Goal: Obtain resource: Obtain resource

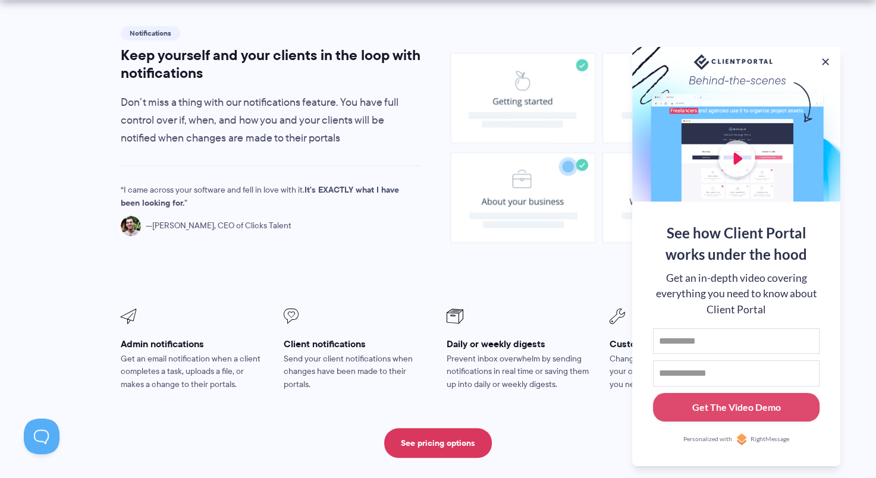
scroll to position [886, 0]
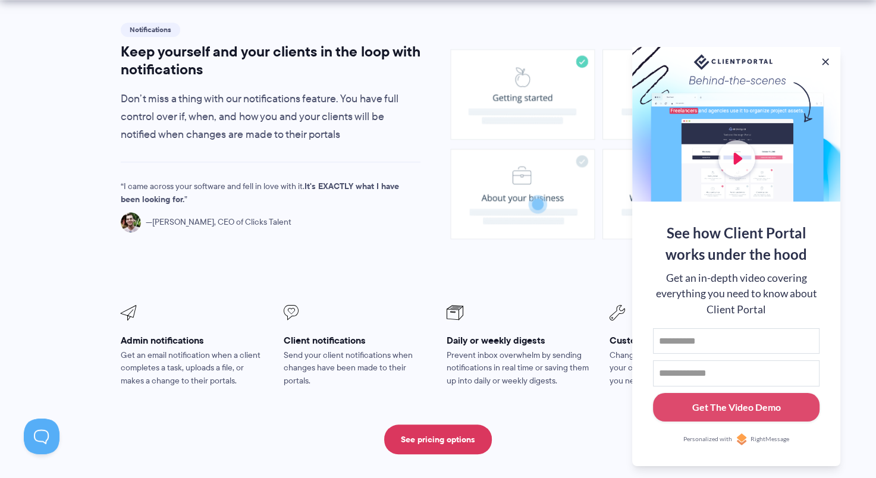
click at [732, 146] on div at bounding box center [736, 124] width 208 height 155
click at [743, 158] on div at bounding box center [736, 124] width 208 height 155
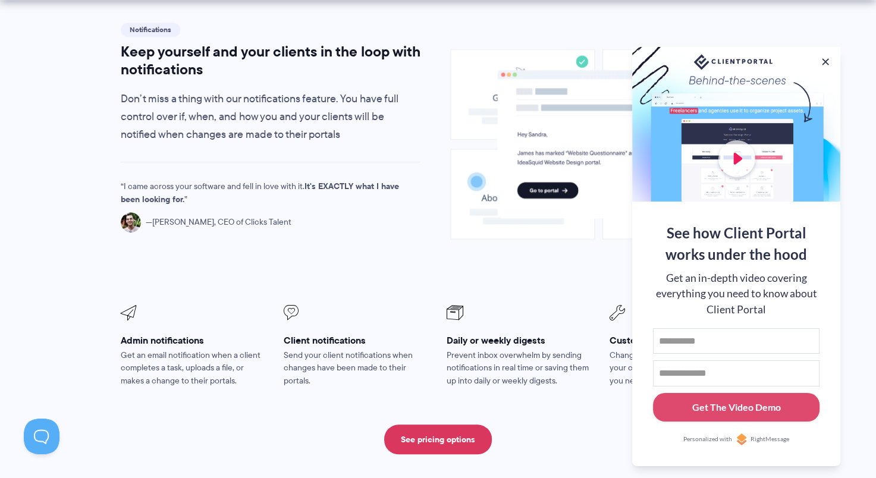
click at [737, 153] on div at bounding box center [736, 124] width 208 height 155
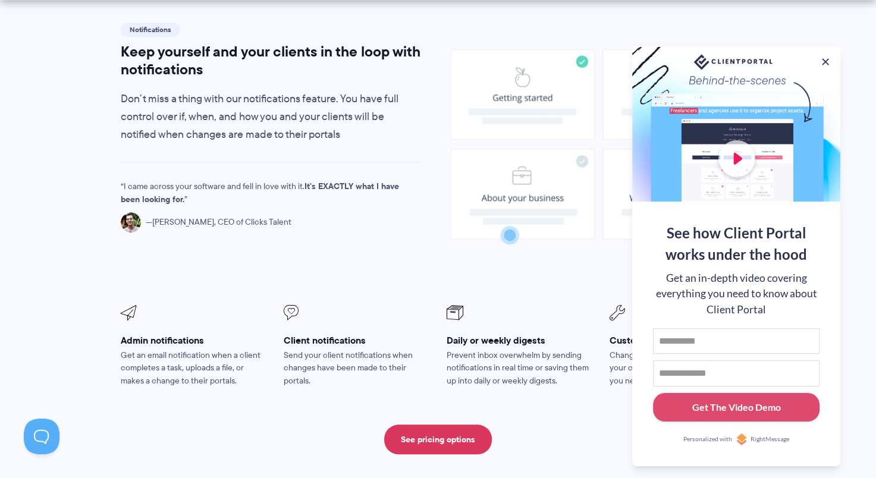
click at [737, 153] on div at bounding box center [736, 124] width 208 height 155
click at [823, 59] on button at bounding box center [825, 62] width 14 height 14
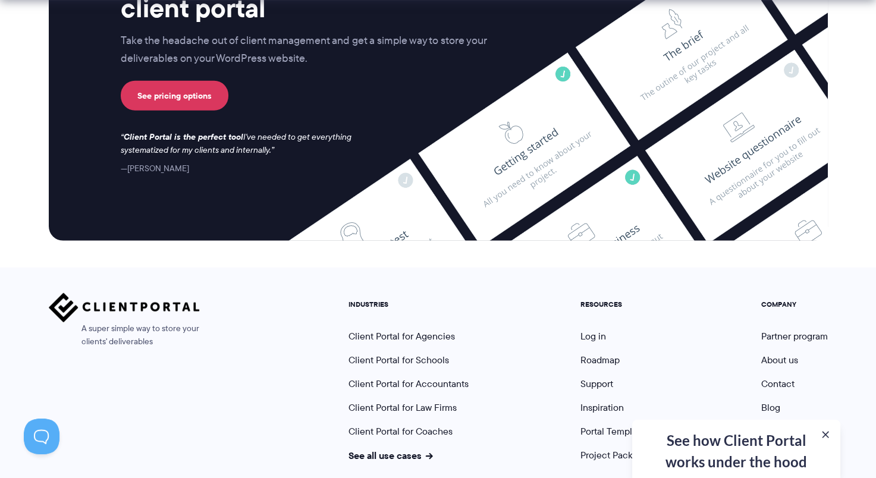
scroll to position [3195, 0]
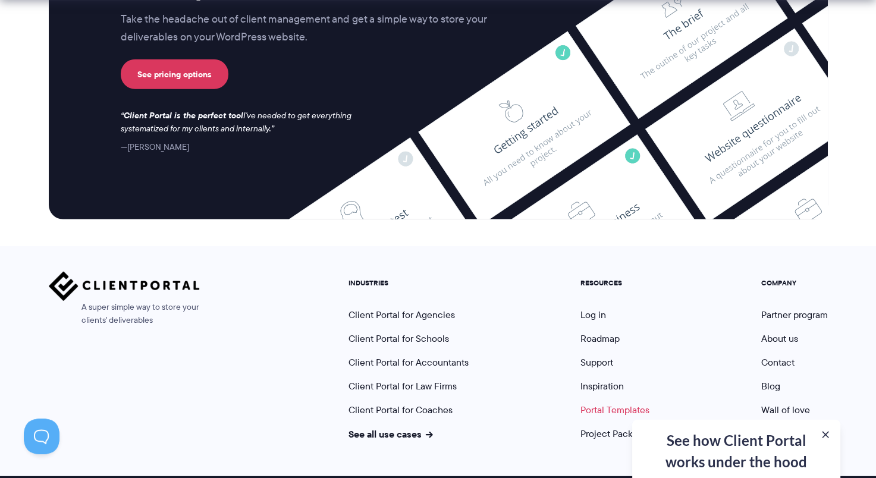
click at [615, 403] on link "Portal Templates" at bounding box center [614, 410] width 69 height 14
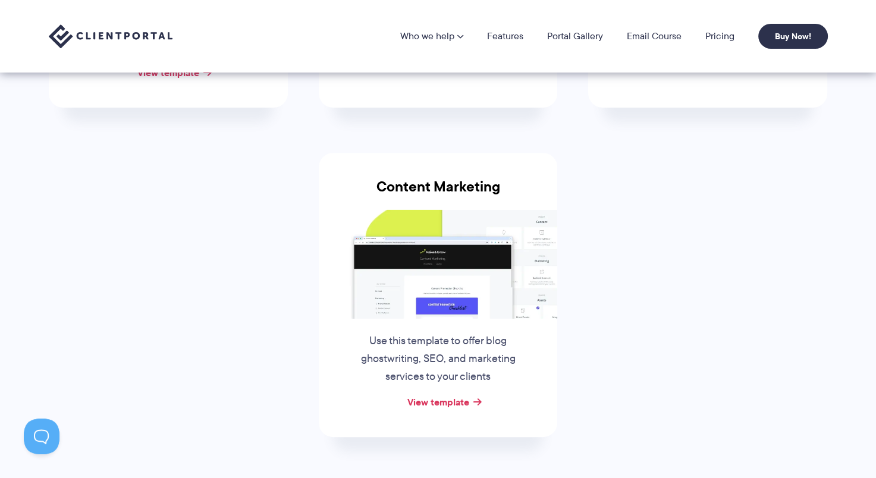
scroll to position [432, 0]
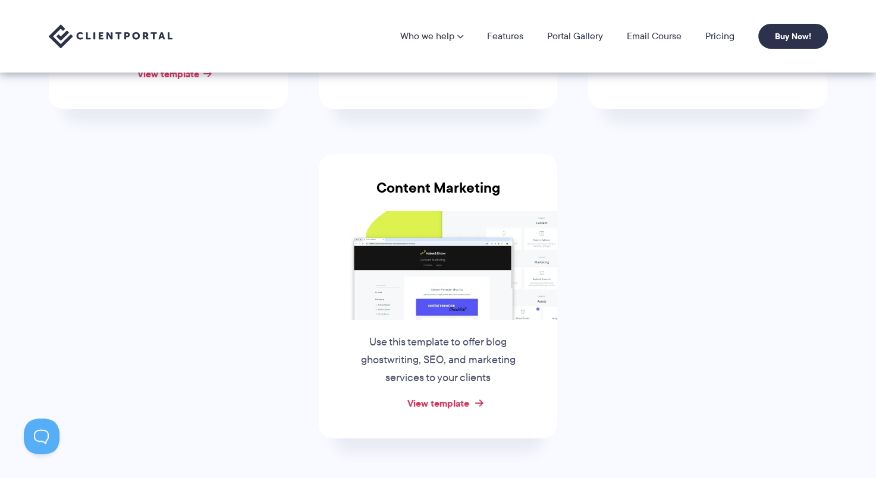
click at [458, 401] on link "View template" at bounding box center [438, 403] width 62 height 14
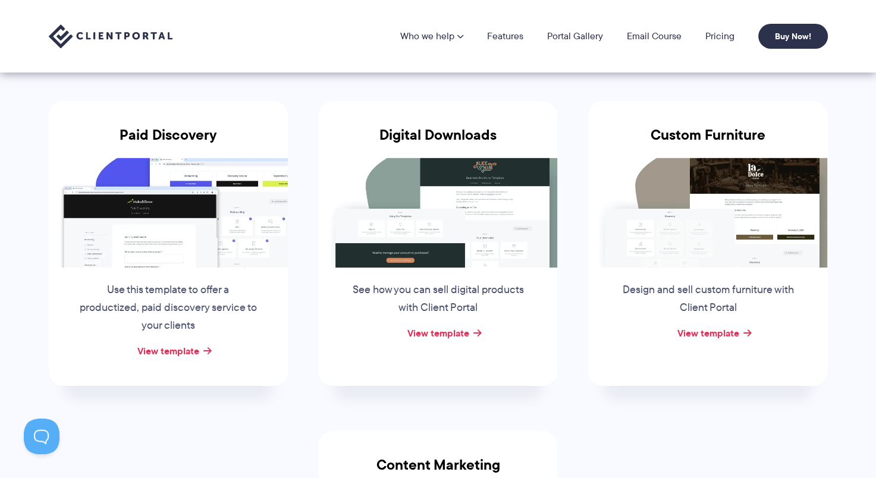
scroll to position [153, 0]
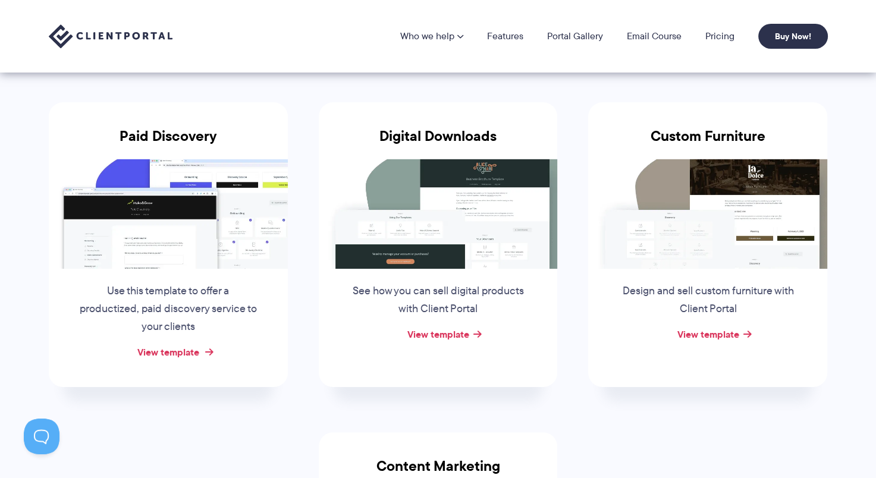
click at [178, 352] on link "View template" at bounding box center [168, 352] width 62 height 14
click at [448, 333] on link "View template" at bounding box center [438, 334] width 62 height 14
click at [726, 334] on link "View template" at bounding box center [708, 334] width 62 height 14
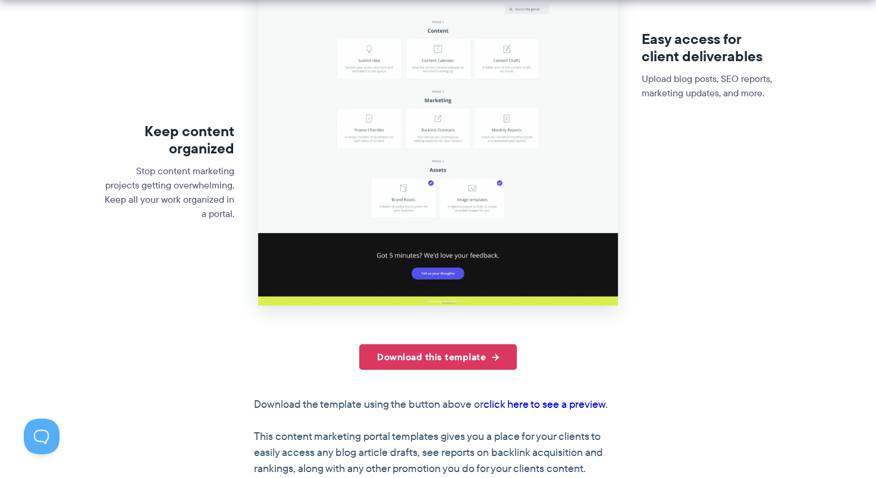
scroll to position [347, 0]
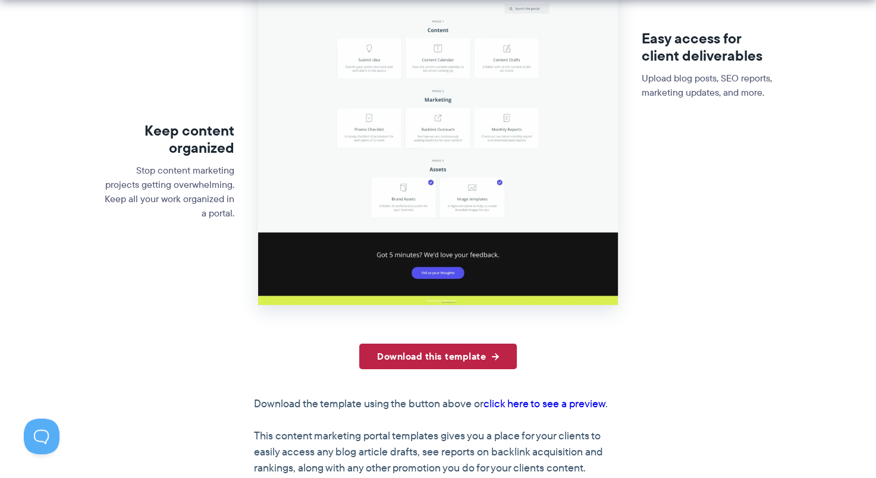
click at [443, 362] on link "Download this template" at bounding box center [438, 357] width 158 height 26
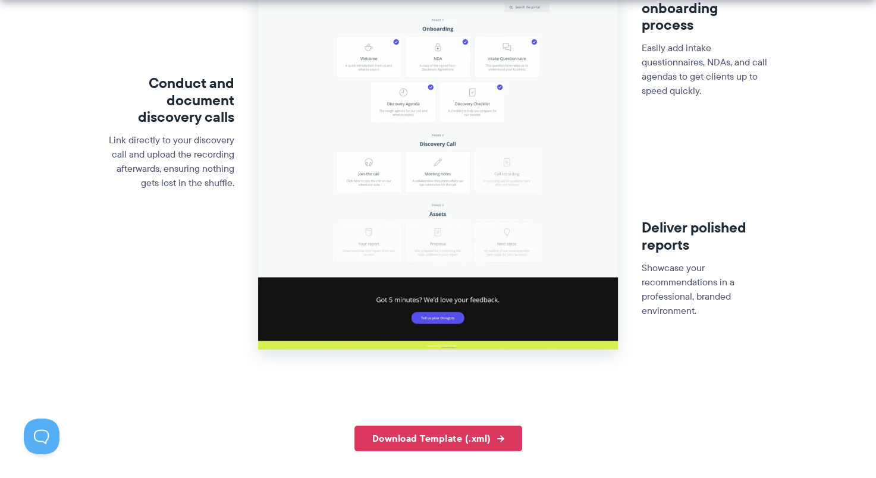
scroll to position [401, 0]
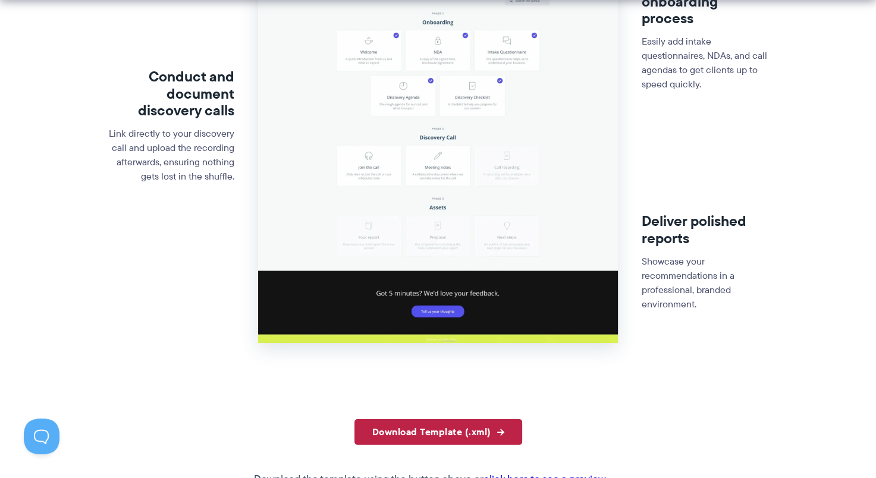
click at [386, 437] on link "Download Template (.xml)" at bounding box center [438, 432] width 168 height 26
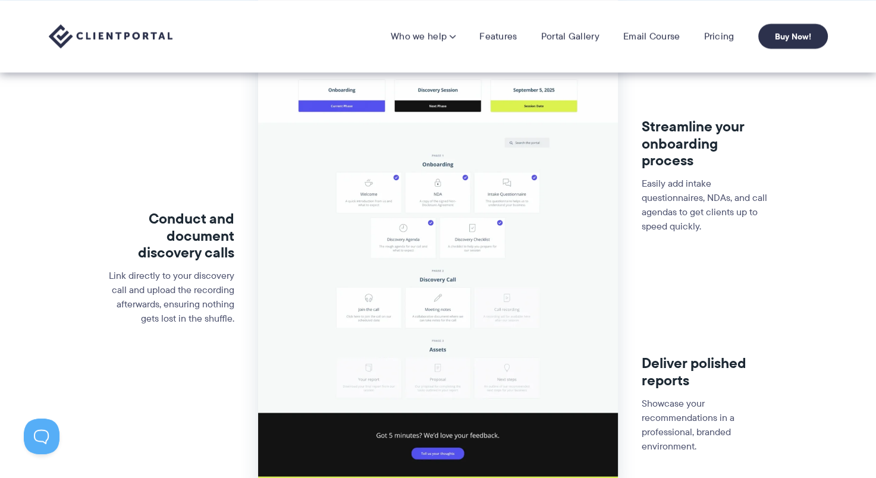
scroll to position [255, 0]
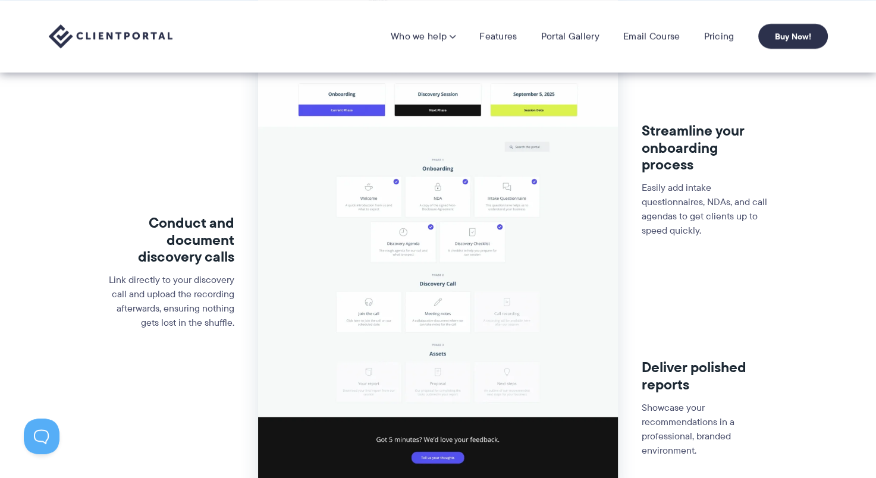
click at [715, 56] on div "Who we help Who we help View pricing Agencies See how Client Portal can help gi…" at bounding box center [438, 36] width 876 height 73
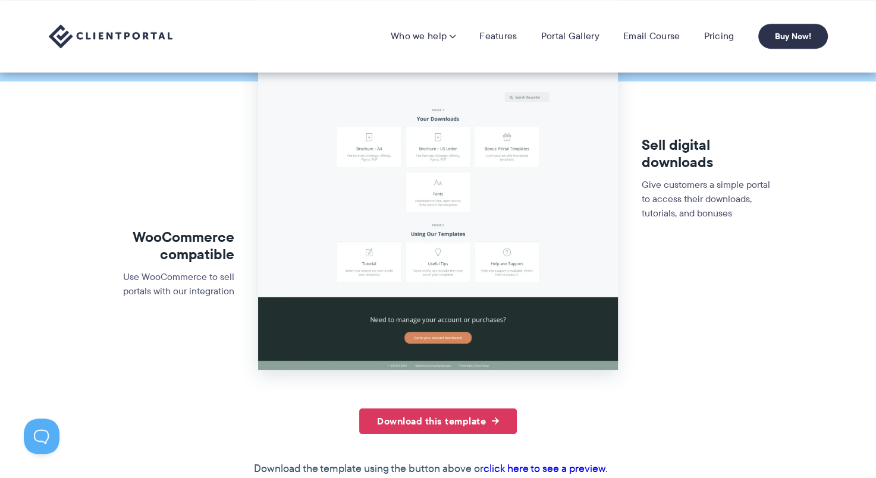
scroll to position [240, 0]
click at [448, 422] on link "Download this template" at bounding box center [438, 422] width 158 height 26
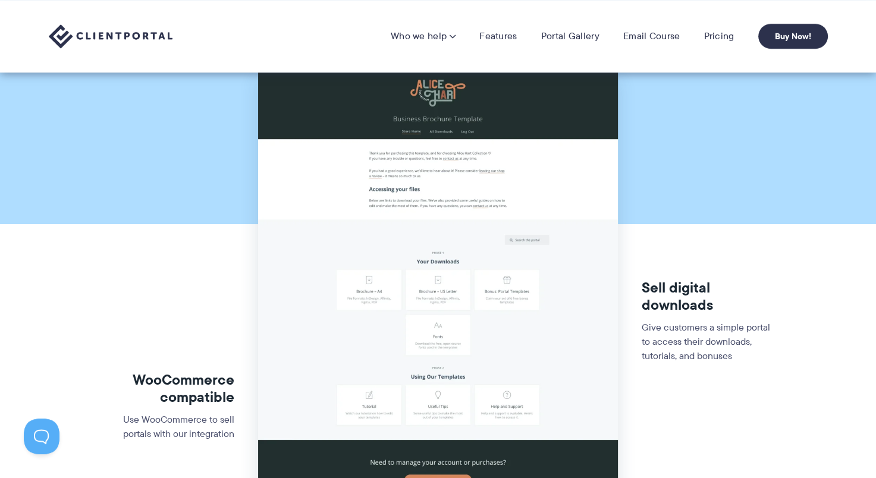
scroll to position [0, 0]
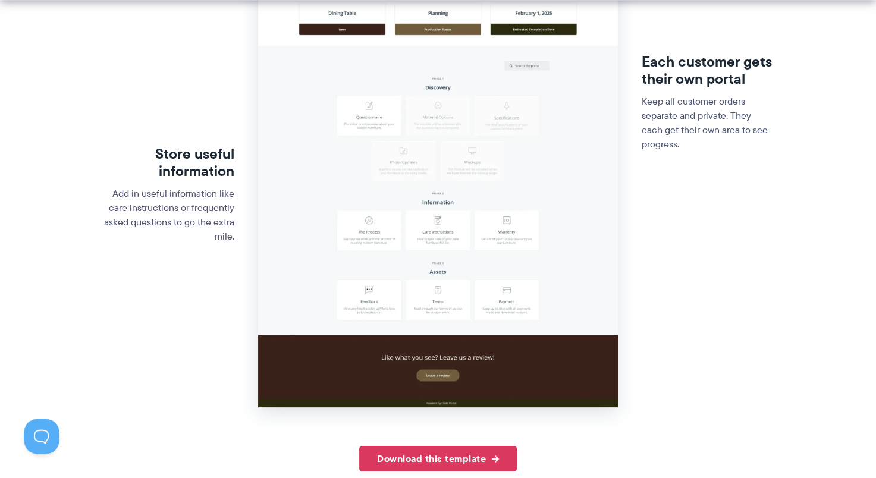
scroll to position [326, 0]
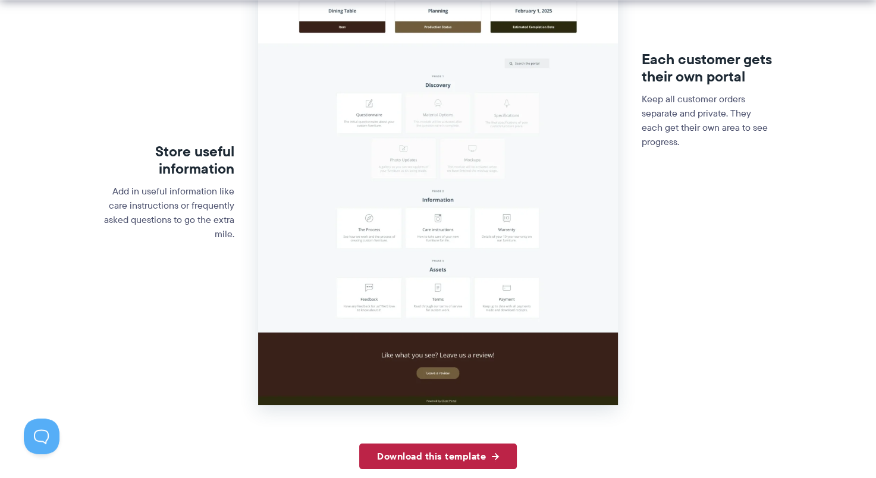
click at [498, 457] on link "Download this template" at bounding box center [438, 457] width 158 height 26
click at [92, 317] on section "Store useful information Add in useful information like care instructions or fr…" at bounding box center [438, 144] width 876 height 600
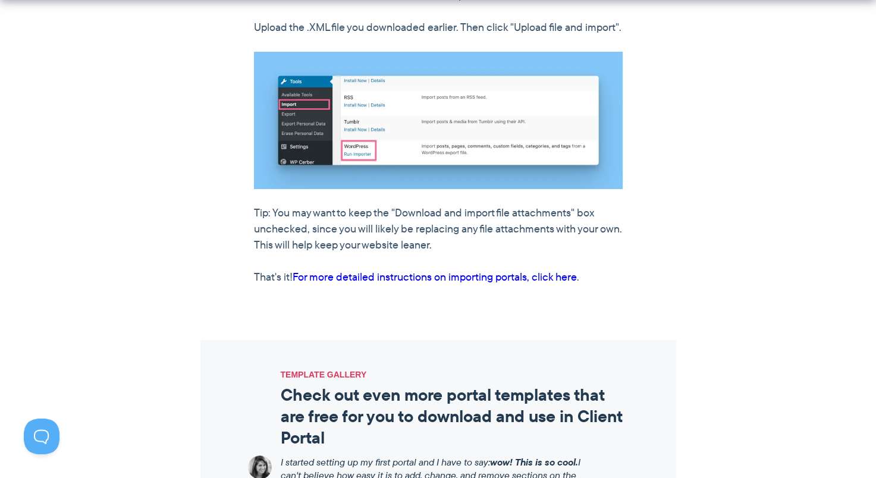
scroll to position [1100, 0]
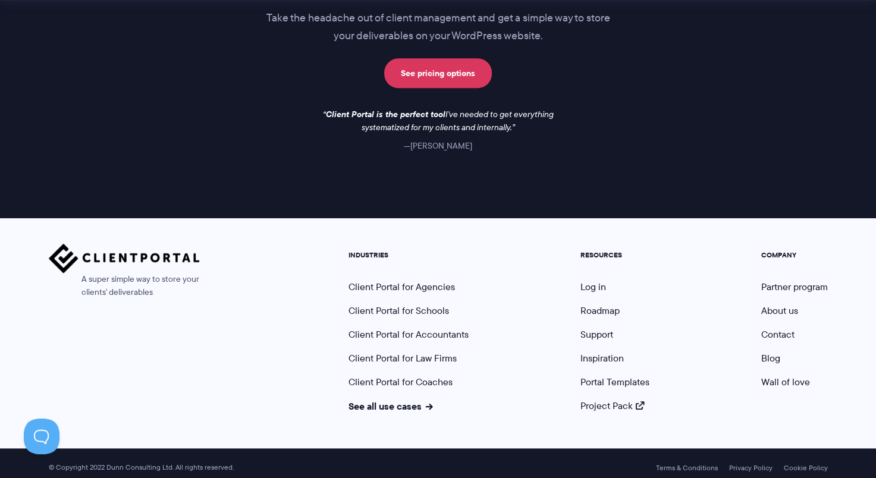
scroll to position [1089, 0]
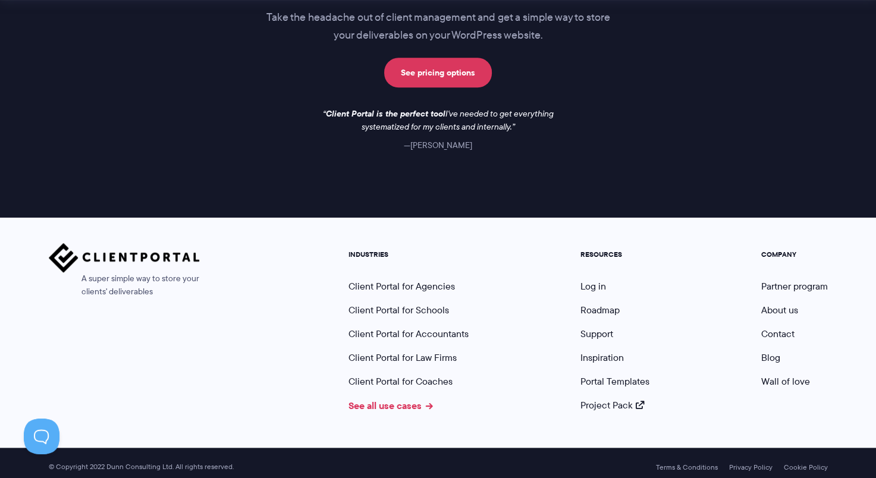
click at [379, 404] on link "See all use cases" at bounding box center [391, 405] width 84 height 14
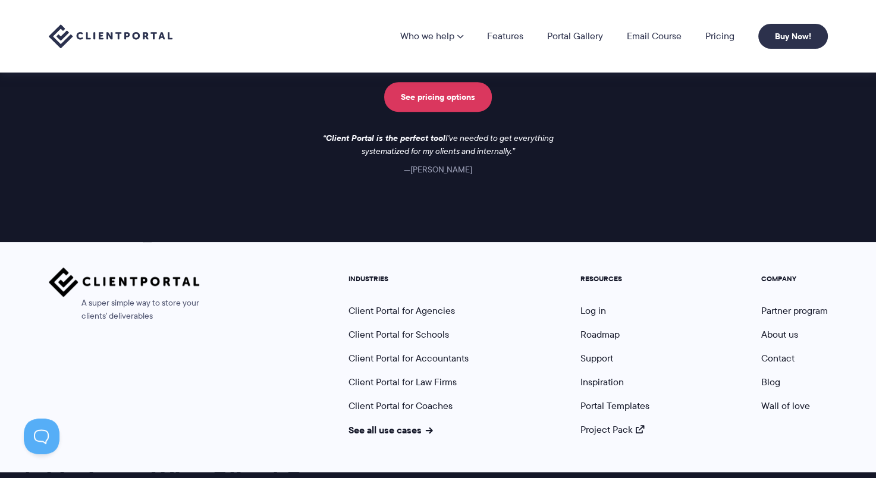
scroll to position [1008, 0]
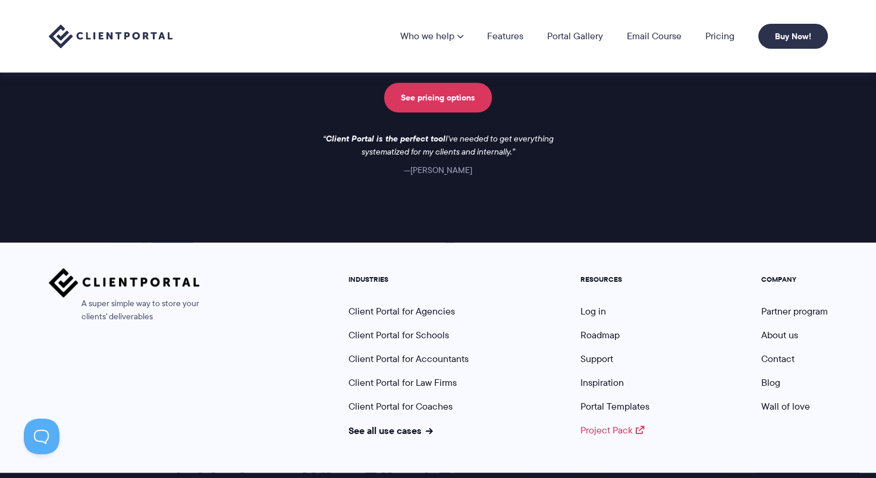
click at [585, 433] on link "Project Pack" at bounding box center [612, 430] width 64 height 14
click at [619, 383] on link "Inspiration" at bounding box center [601, 383] width 43 height 14
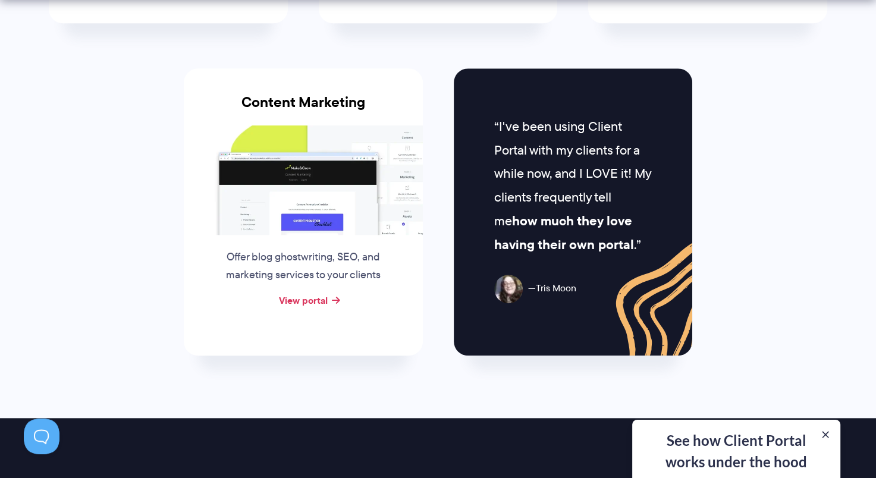
scroll to position [1217, 0]
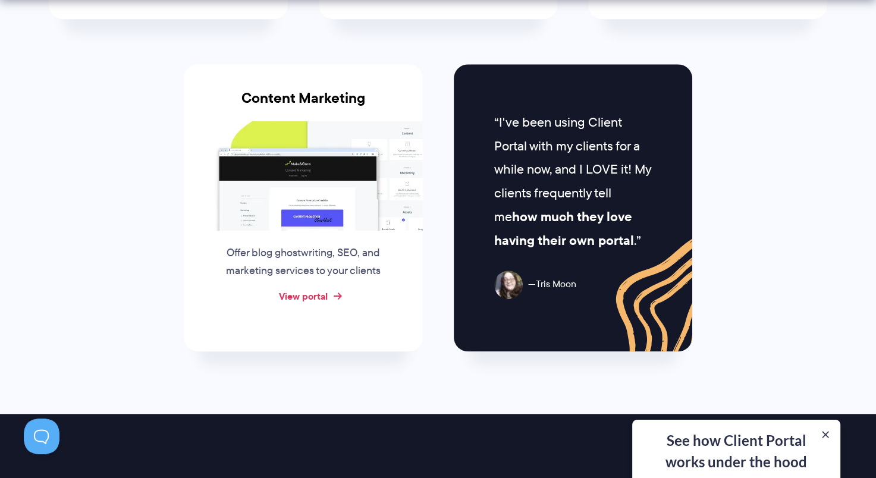
click at [315, 291] on link "View portal" at bounding box center [303, 296] width 49 height 14
